Goal: Information Seeking & Learning: Learn about a topic

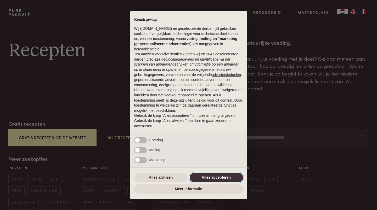
click at [221, 179] on button "Alles accepteren" at bounding box center [216, 177] width 53 height 9
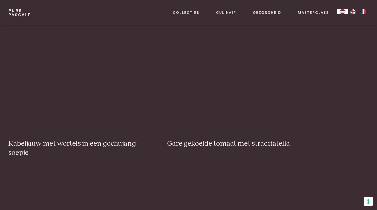
scroll to position [379, 0]
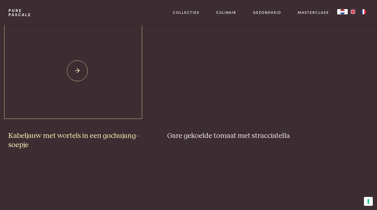
click at [114, 103] on img at bounding box center [77, 71] width 138 height 105
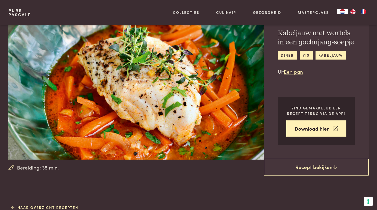
scroll to position [9, 0]
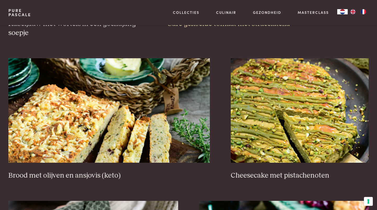
scroll to position [492, 0]
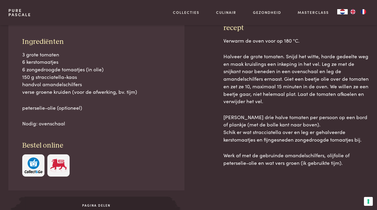
scroll to position [227, 0]
